Goal: Task Accomplishment & Management: Manage account settings

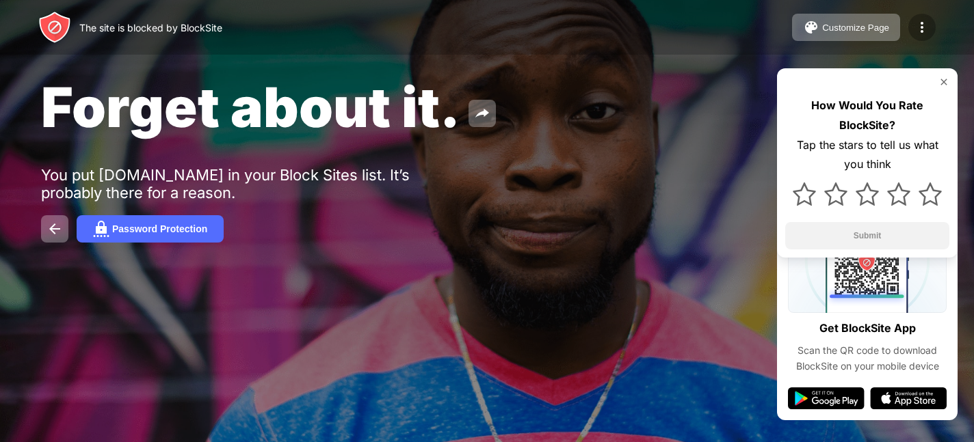
click at [921, 34] on img at bounding box center [922, 27] width 16 height 16
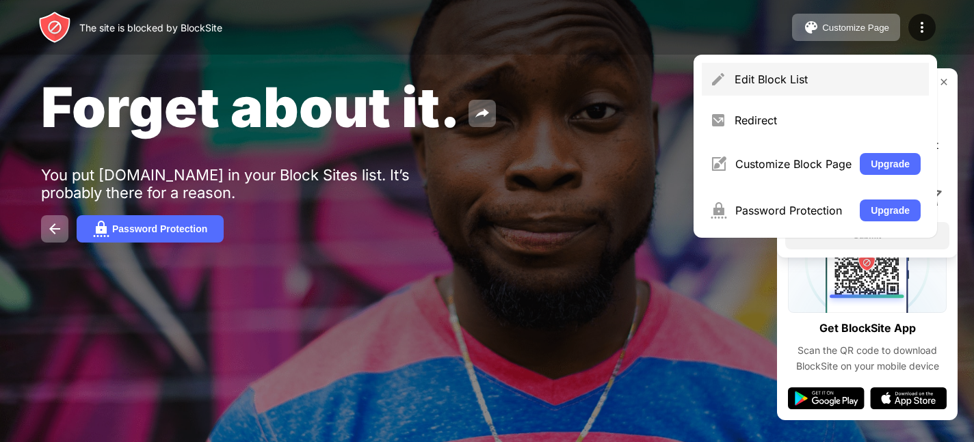
click at [743, 89] on div "Edit Block List" at bounding box center [815, 79] width 227 height 33
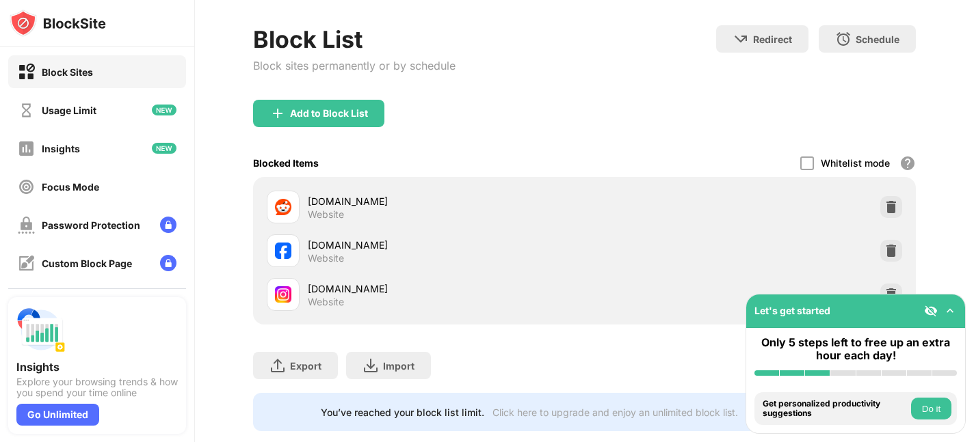
scroll to position [103, 0]
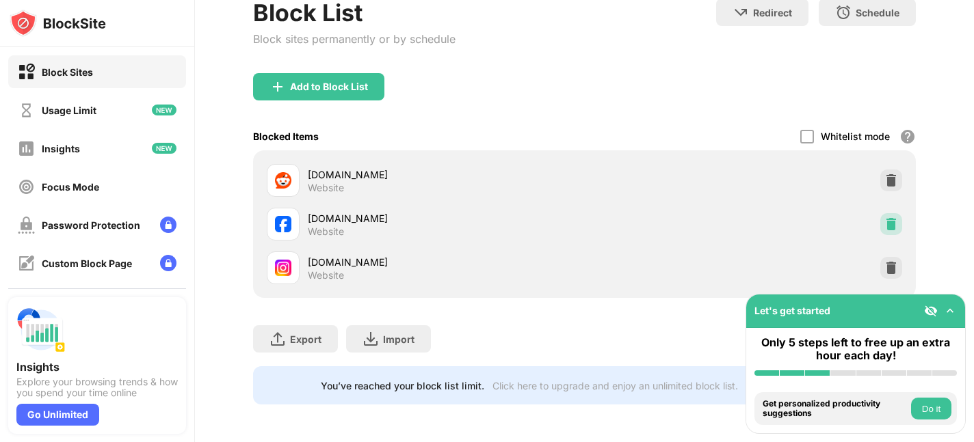
click at [893, 220] on img at bounding box center [891, 224] width 14 height 14
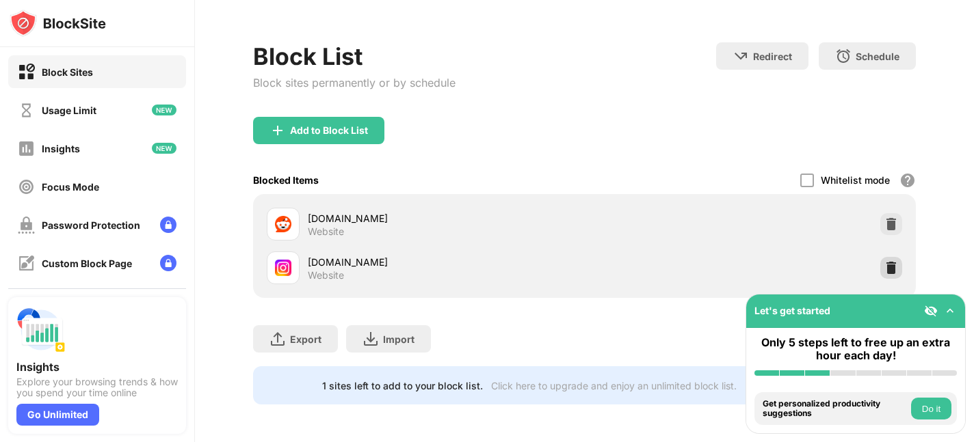
click at [890, 269] on img at bounding box center [891, 268] width 14 height 14
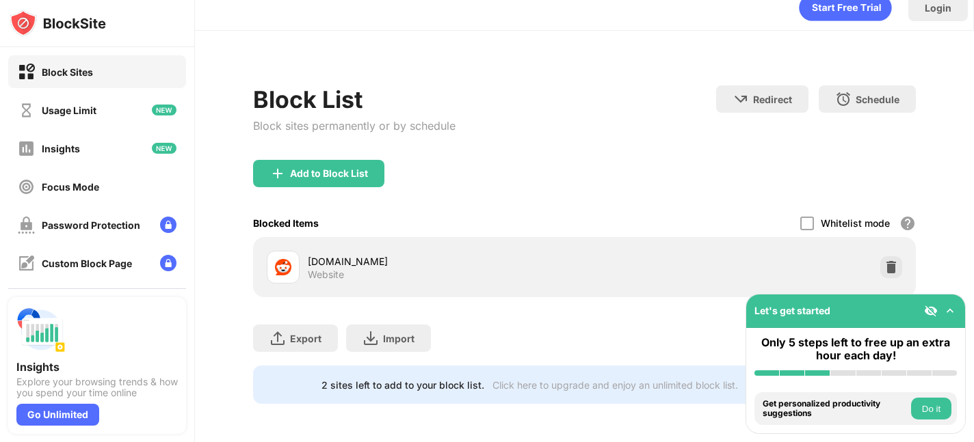
scroll to position [16, 0]
click at [309, 157] on div "Block List Block sites permanently or by schedule" at bounding box center [354, 123] width 202 height 75
click at [295, 169] on div "Add to Block List" at bounding box center [329, 174] width 78 height 11
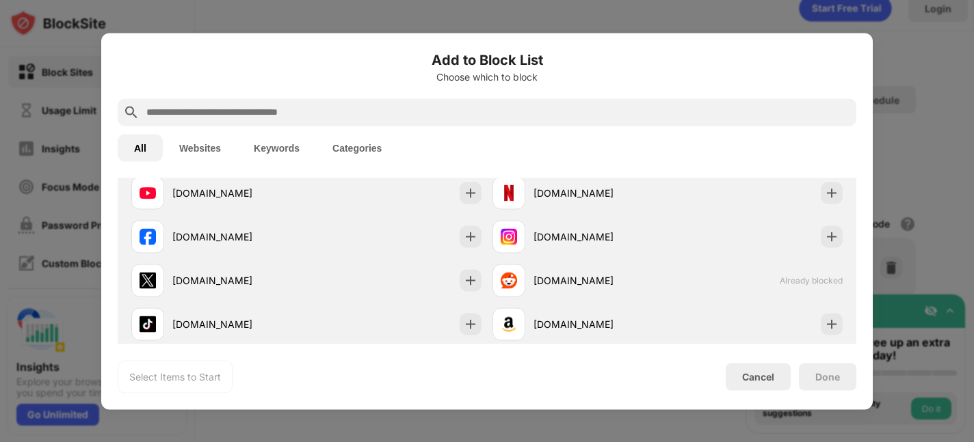
scroll to position [251, 0]
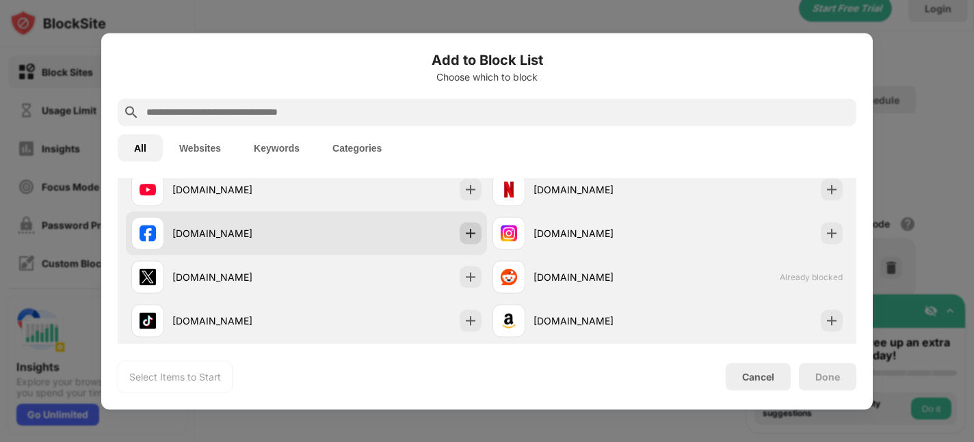
click at [471, 233] on img at bounding box center [471, 233] width 14 height 14
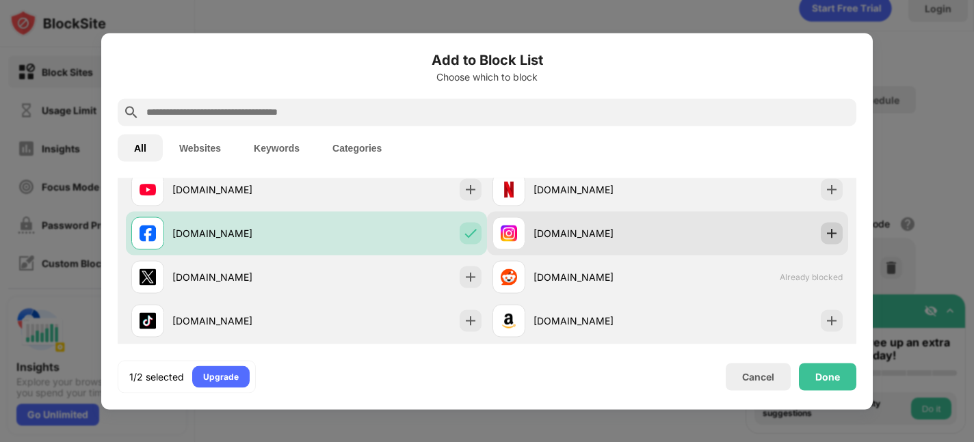
click at [831, 233] on img at bounding box center [832, 233] width 14 height 14
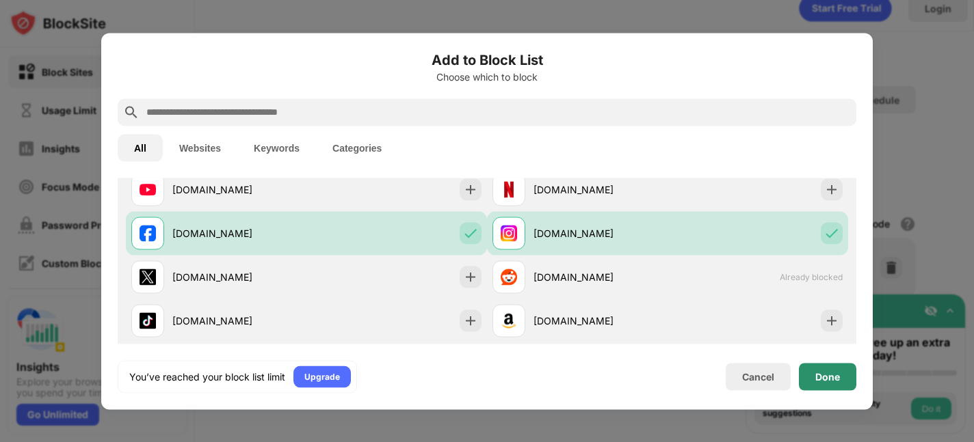
click at [826, 373] on div "Done" at bounding box center [827, 376] width 25 height 11
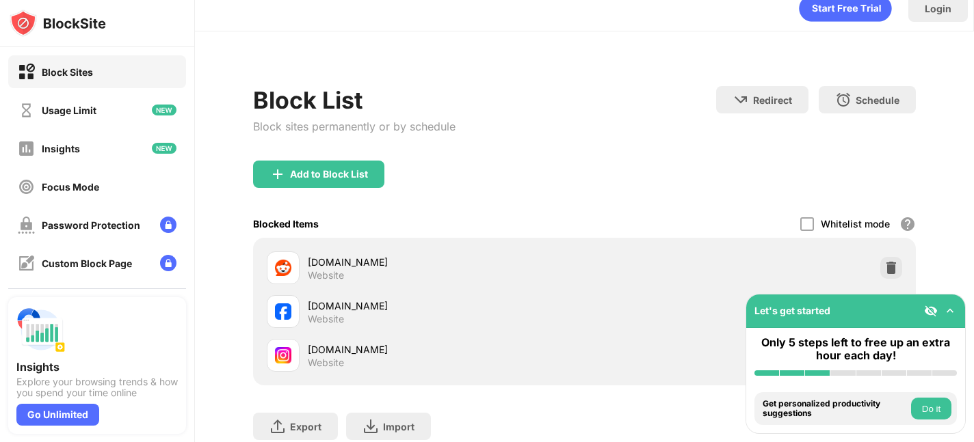
scroll to position [103, 0]
